Goal: Complete application form

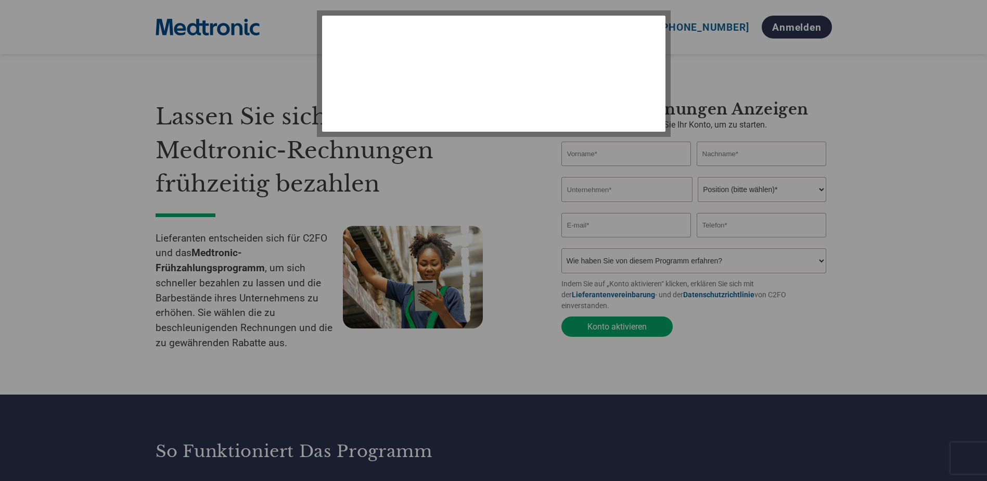
select select "de"
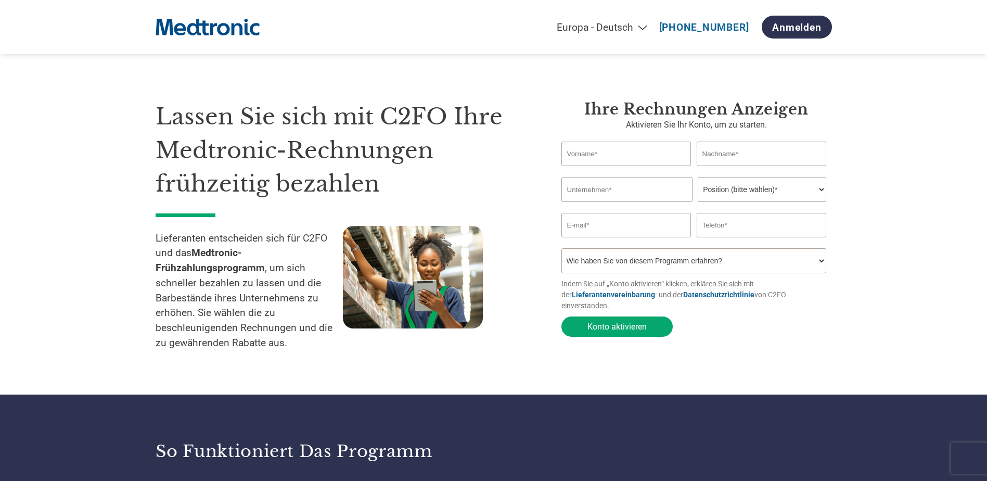
click at [634, 157] on input "text" at bounding box center [627, 154] width 130 height 24
type input "Jarek"
type input "Maciaczyk"
type input "[GEOGRAPHIC_DATA]"
type input "[PERSON_NAME][EMAIL_ADDRESS][DOMAIN_NAME]"
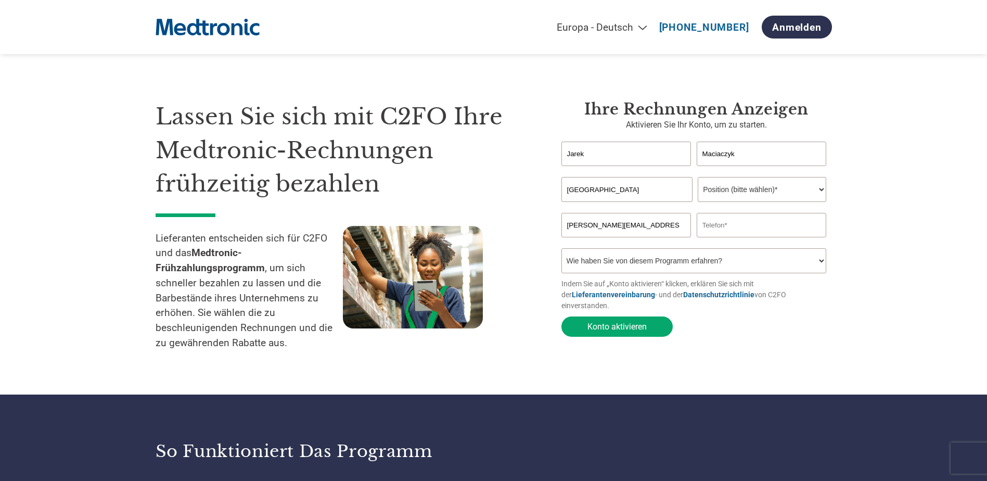
type input "01703750732"
click at [761, 193] on select "Position (bitte wählen)* Finanzvorstand Finanzkontrolleur Kreditmanager Finanzc…" at bounding box center [762, 189] width 129 height 25
click at [746, 190] on select "Position (bitte wählen)* Finanzvorstand Finanzkontrolleur Kreditmanager Finanzc…" at bounding box center [762, 189] width 129 height 25
select select "OTHER"
click at [698, 178] on select "Position (bitte wählen)* Finanzvorstand Finanzkontrolleur Kreditmanager Finanzc…" at bounding box center [762, 189] width 129 height 25
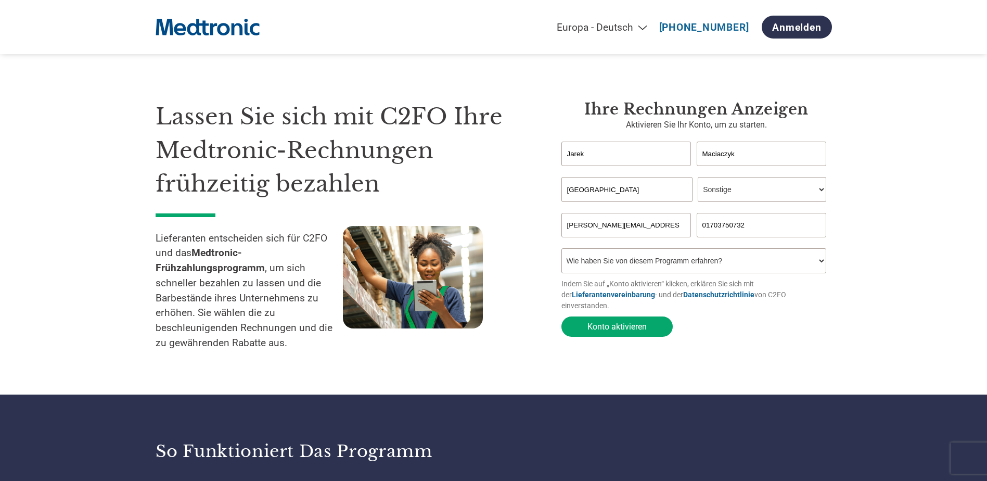
click at [642, 265] on select "Wie haben Sie von diesem Programm erfahren? Ich habe einen Brief erhalten E-Mai…" at bounding box center [694, 260] width 265 height 25
select select "Email"
click at [562, 251] on select "Wie haben Sie von diesem Programm erfahren? Ich habe einen Brief erhalten E-Mai…" at bounding box center [694, 260] width 265 height 25
click at [631, 317] on button "Konto aktivieren" at bounding box center [617, 326] width 111 height 20
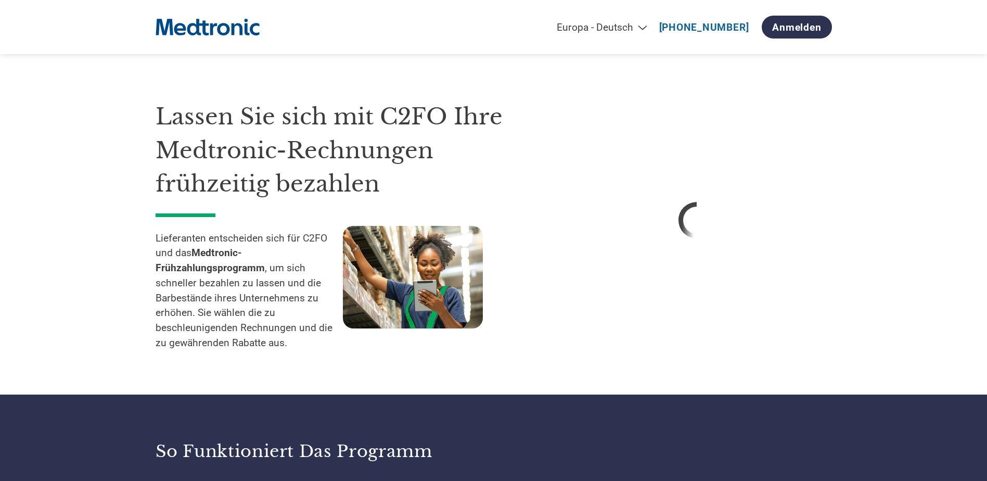
select select "de"
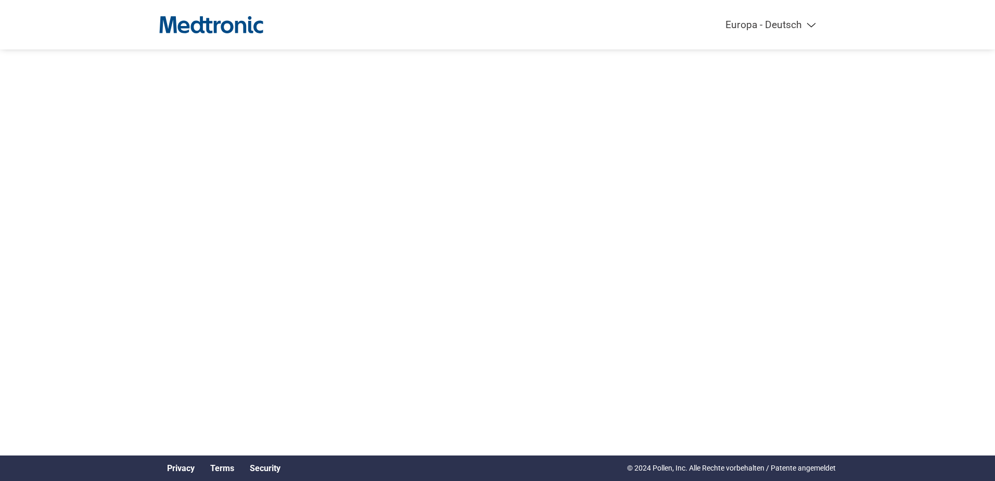
select select "de"
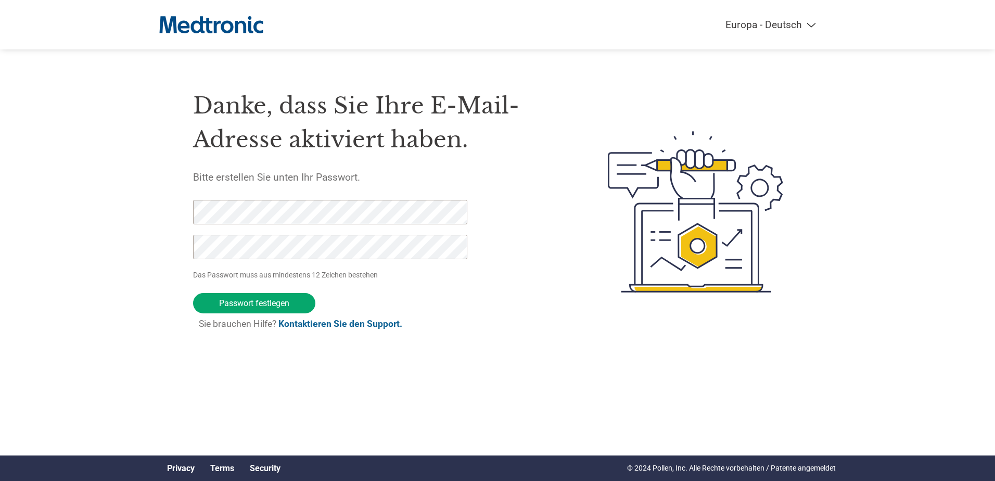
click input "Passwort festlegen" at bounding box center [254, 303] width 122 height 20
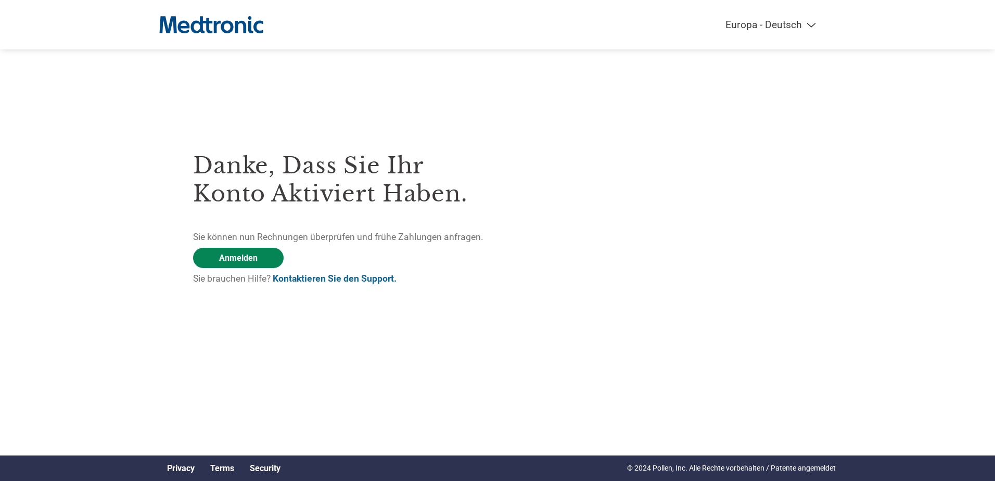
click at [237, 255] on link "Anmelden" at bounding box center [238, 258] width 91 height 20
